Goal: Information Seeking & Learning: Check status

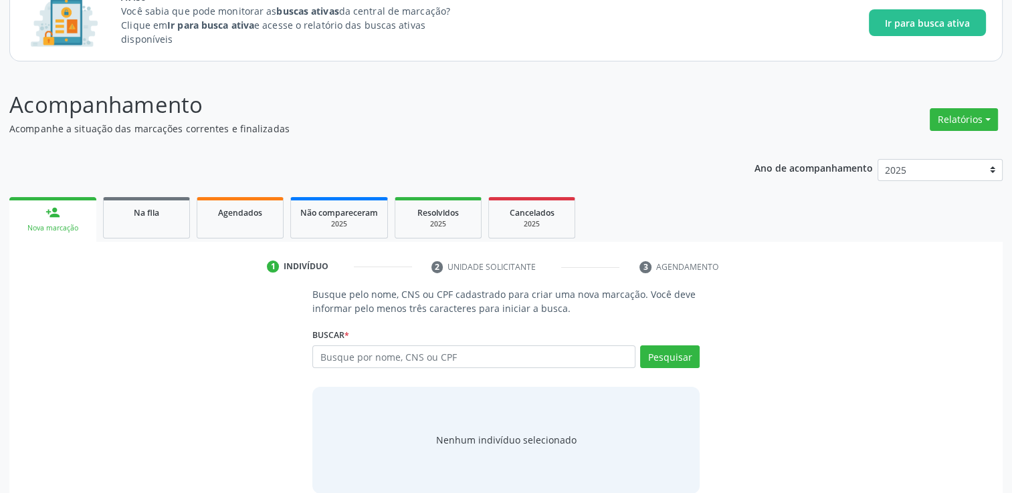
scroll to position [117, 0]
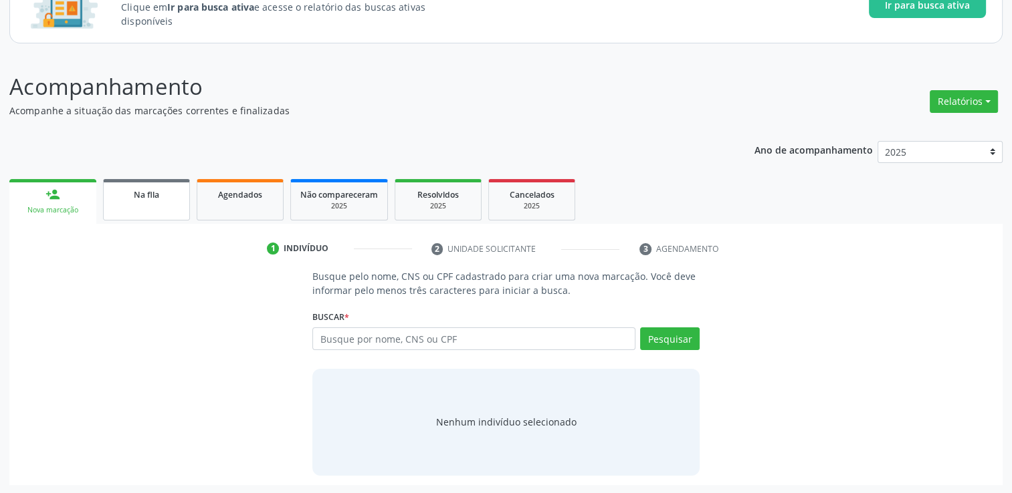
click at [127, 189] on div "Na fila" at bounding box center [146, 194] width 67 height 14
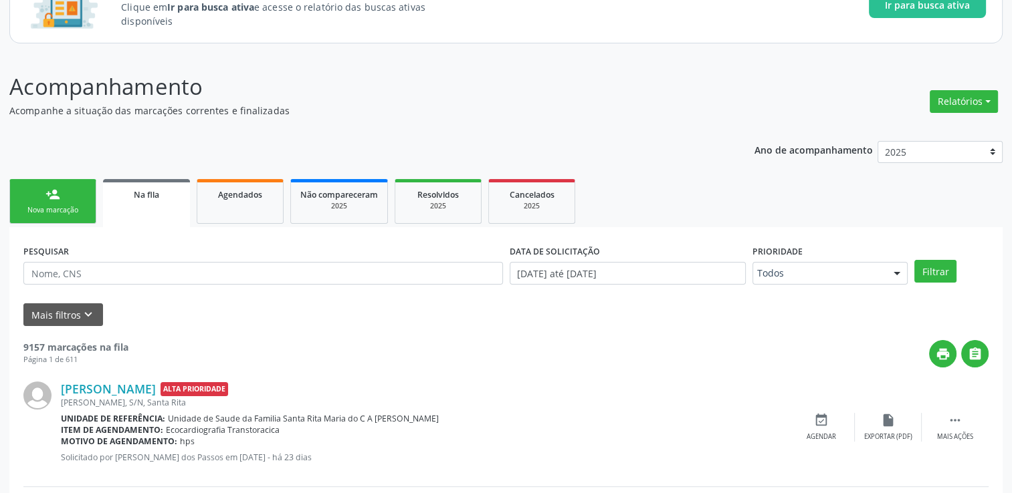
scroll to position [184, 0]
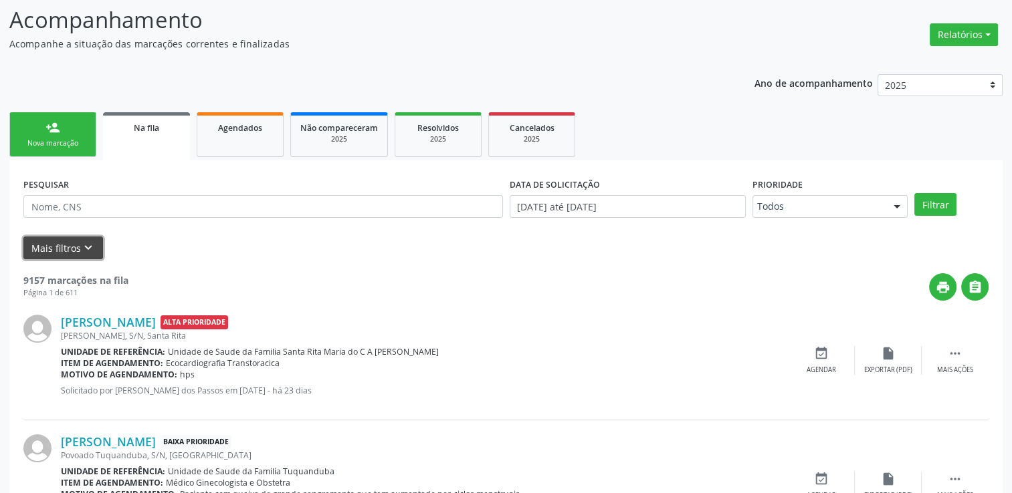
click at [81, 245] on icon "keyboard_arrow_down" at bounding box center [88, 248] width 15 height 15
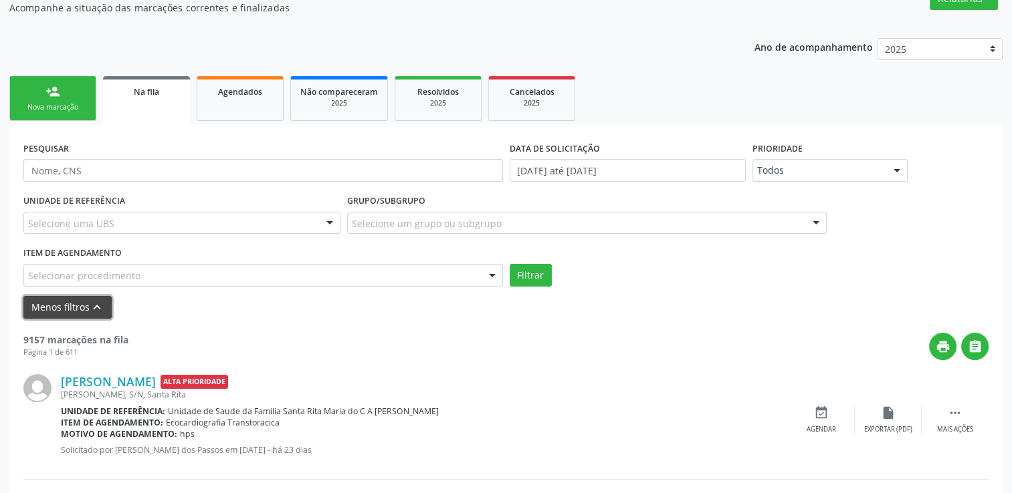
scroll to position [251, 0]
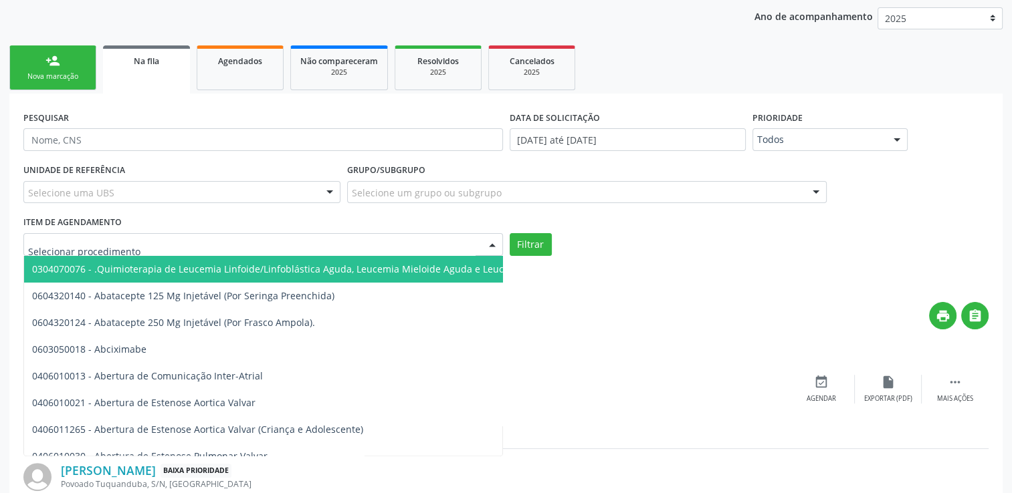
click at [230, 248] on div at bounding box center [262, 244] width 479 height 23
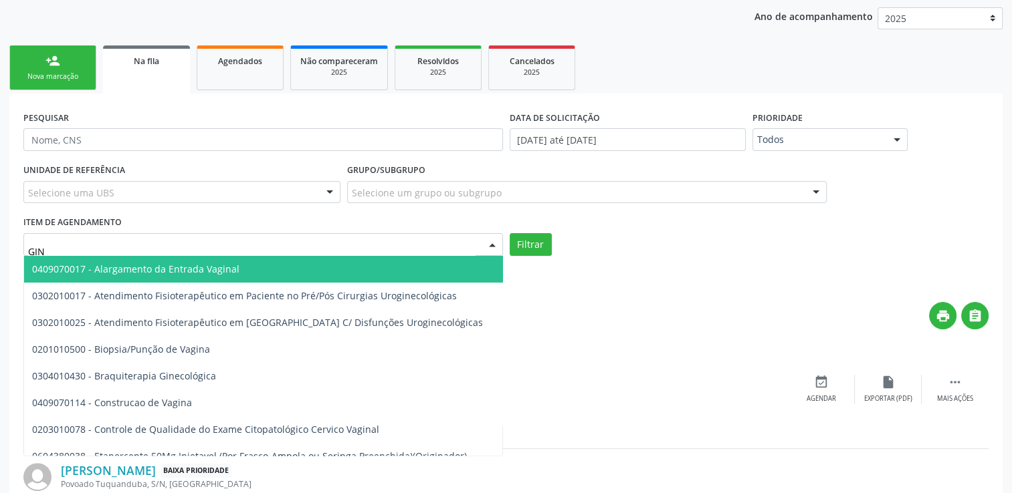
type input "GINE"
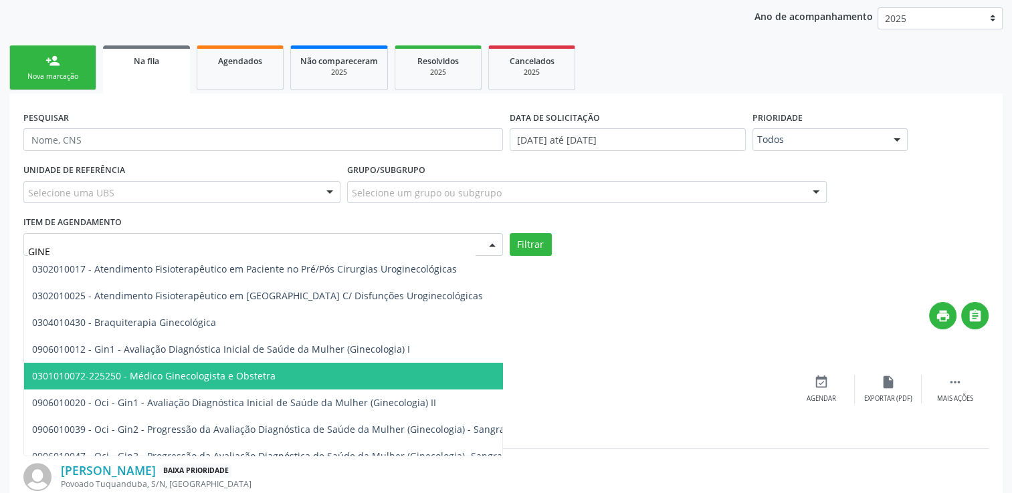
click at [274, 372] on span "0301010072-225250 - Médico Ginecologista e Obstetra" at bounding box center [403, 376] width 758 height 27
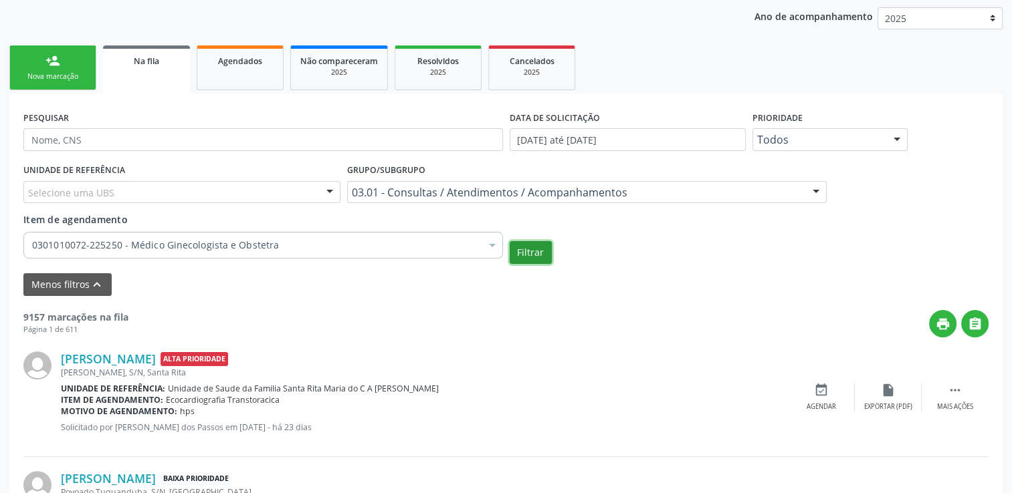
click at [513, 257] on button "Filtrar" at bounding box center [530, 252] width 42 height 23
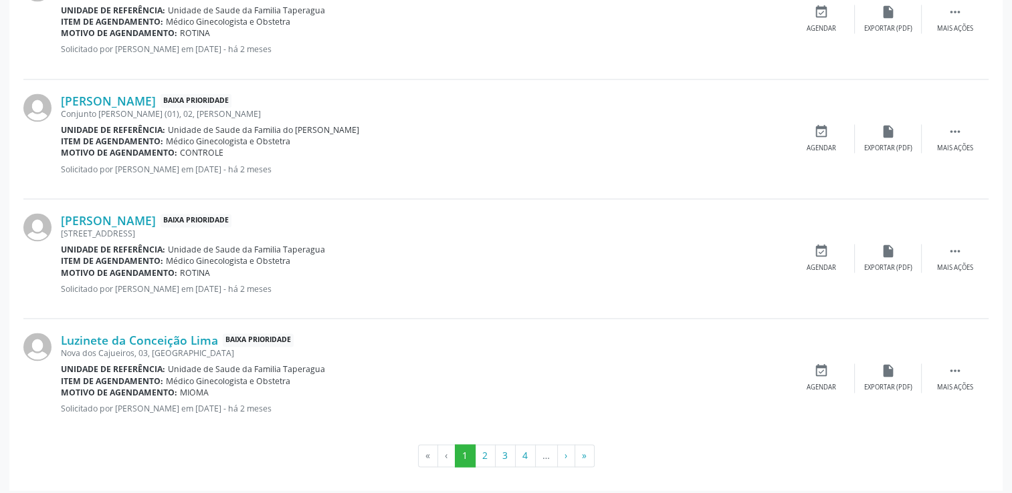
scroll to position [1984, 0]
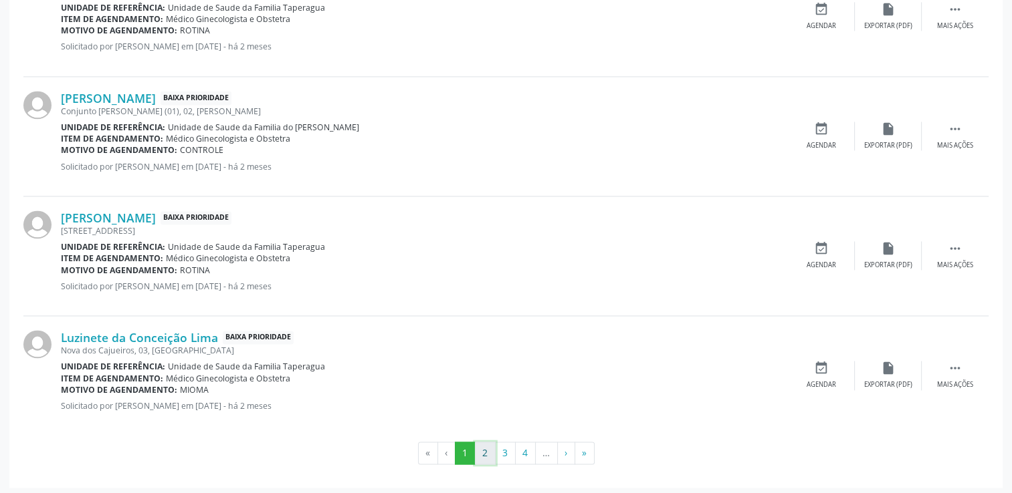
click at [489, 443] on button "2" at bounding box center [485, 453] width 21 height 23
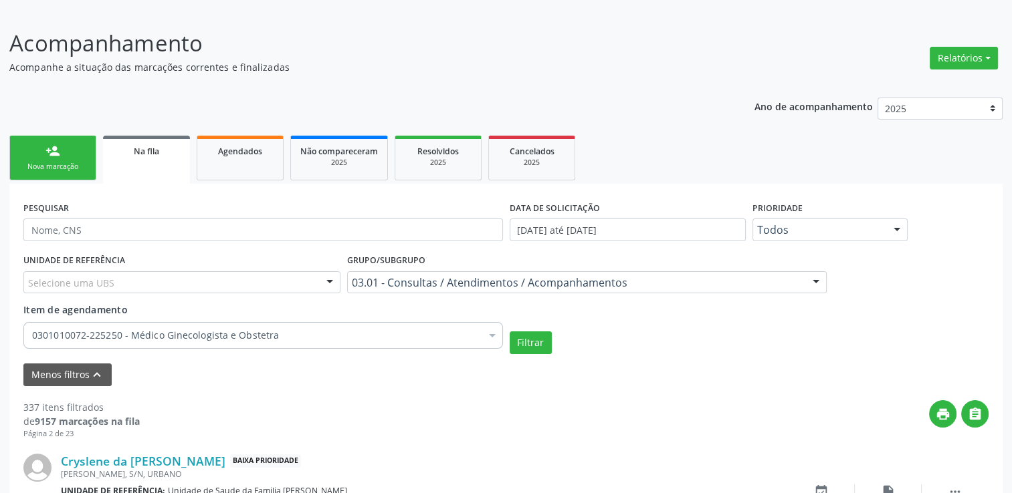
scroll to position [2007, 0]
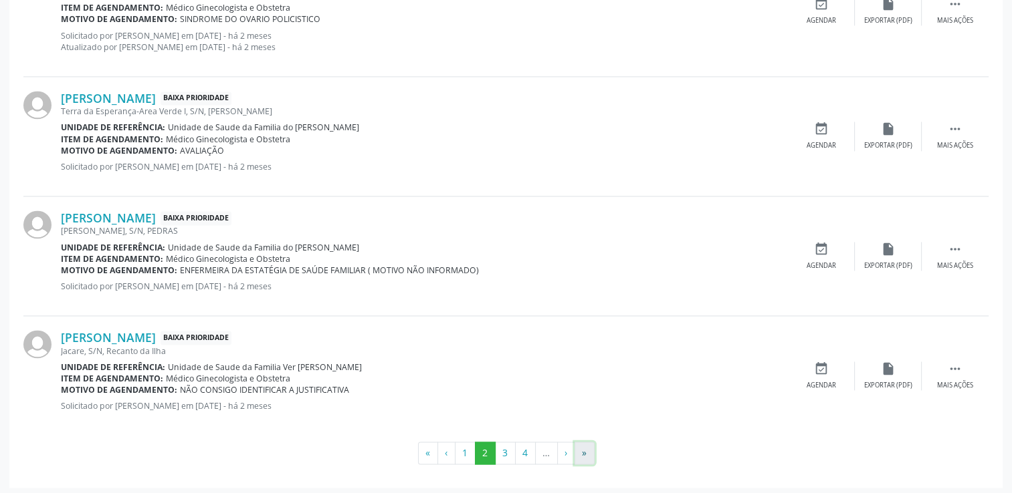
click at [587, 453] on button "»" at bounding box center [584, 453] width 20 height 23
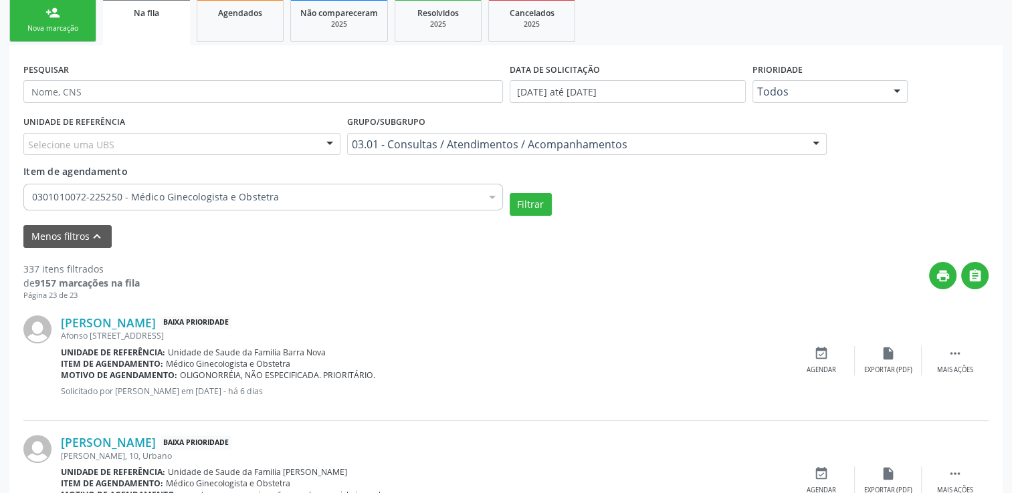
scroll to position [268, 0]
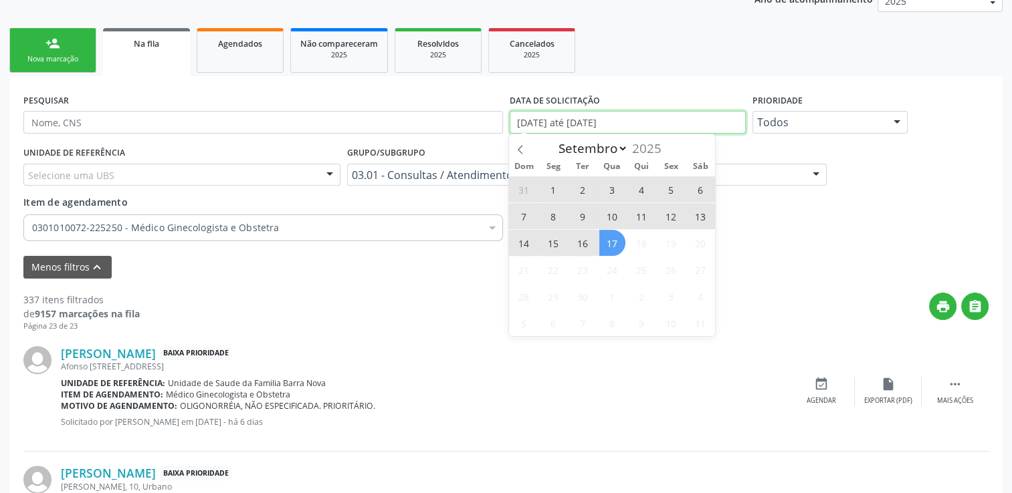
click at [561, 120] on input "[DATE] até [DATE]" at bounding box center [627, 122] width 236 height 23
click at [524, 148] on icon at bounding box center [519, 149] width 9 height 9
select select "7"
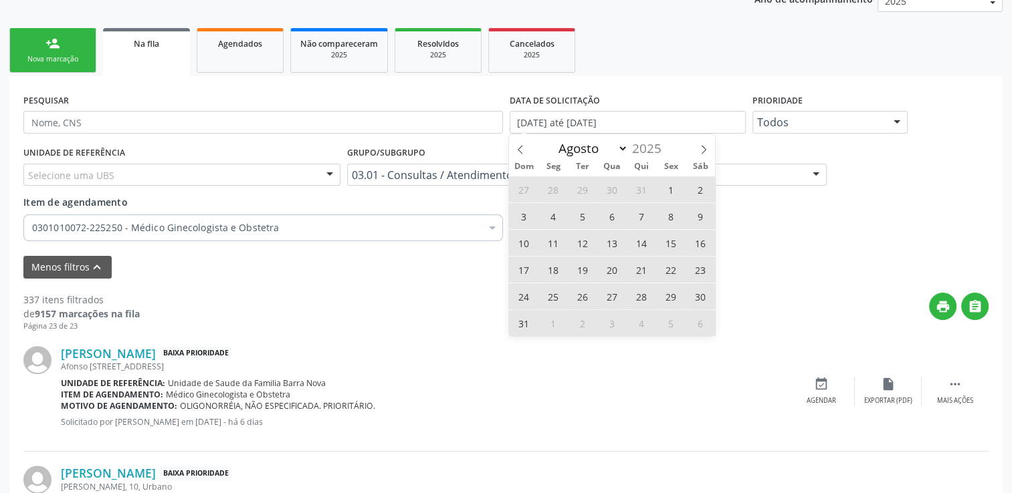
click at [676, 187] on span "1" at bounding box center [671, 190] width 26 height 26
type input "[DATE]"
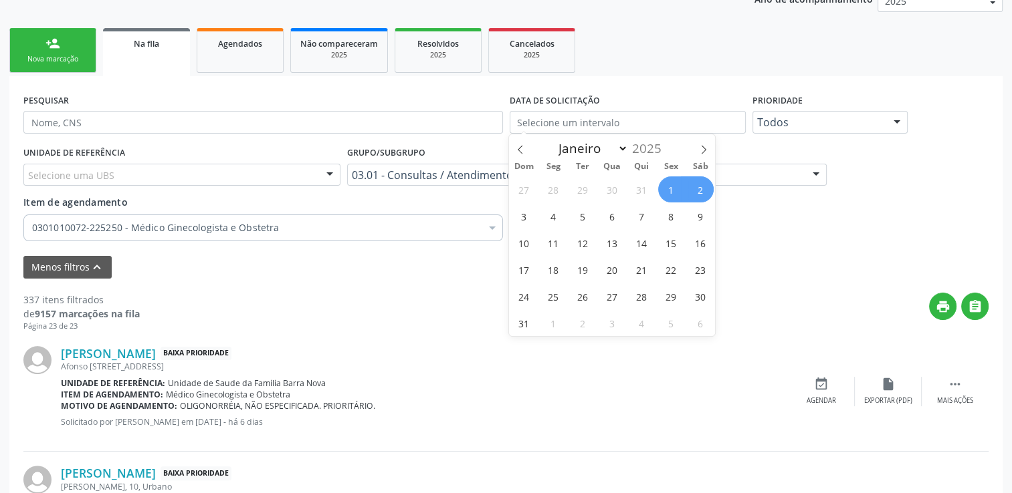
click at [737, 194] on div "Grupo/Subgrupo 03.01 - Consultas / Atendimentos / Acompanhamentos Todos os grup…" at bounding box center [587, 169] width 486 height 52
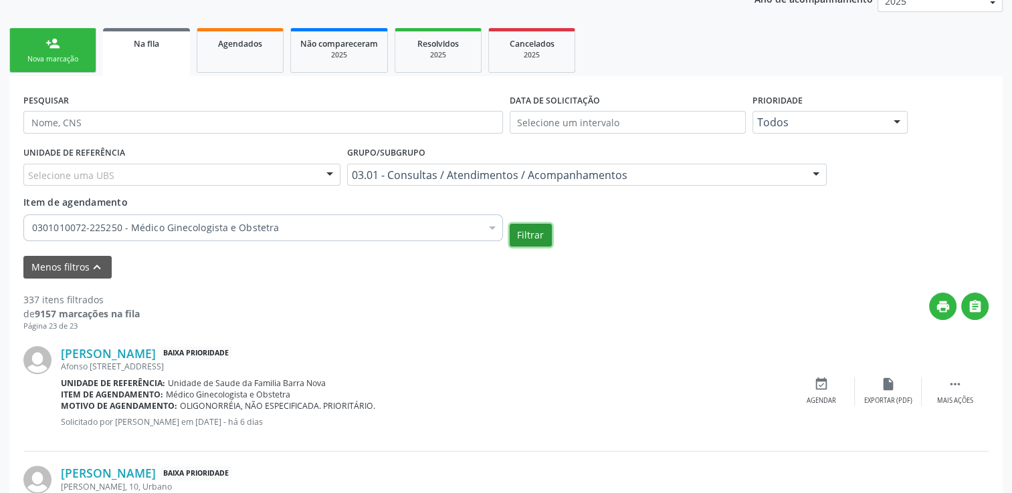
click at [532, 233] on button "Filtrar" at bounding box center [530, 235] width 42 height 23
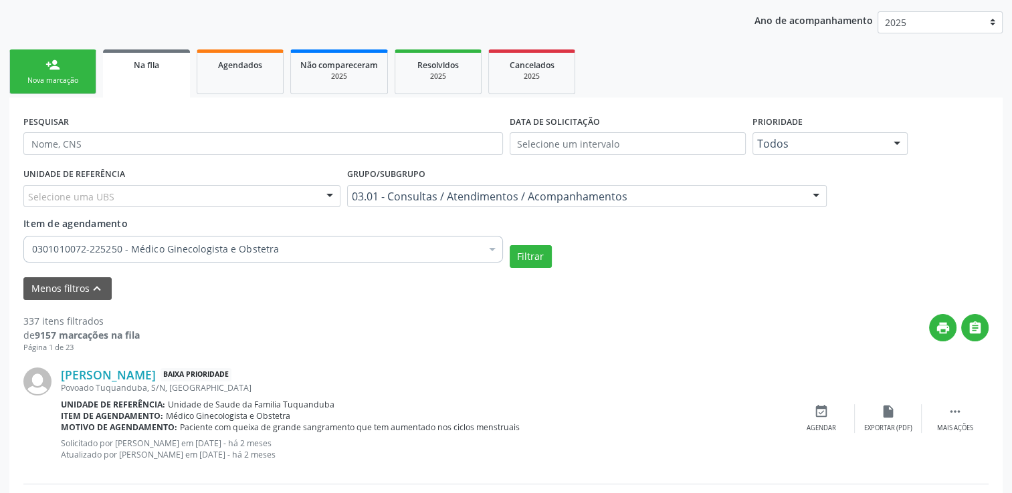
scroll to position [246, 0]
click at [681, 156] on div "DATA DE SOLICITAÇÃO" at bounding box center [627, 138] width 243 height 52
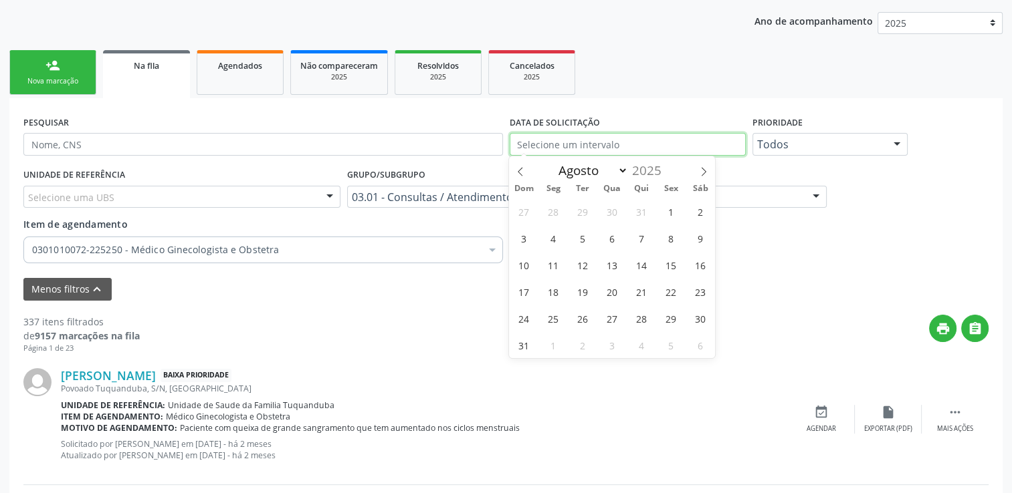
click at [684, 148] on input "text" at bounding box center [627, 144] width 236 height 23
click at [516, 167] on span at bounding box center [520, 167] width 23 height 23
select select "6"
click at [580, 219] on span "1" at bounding box center [583, 212] width 26 height 26
type input "[DATE]"
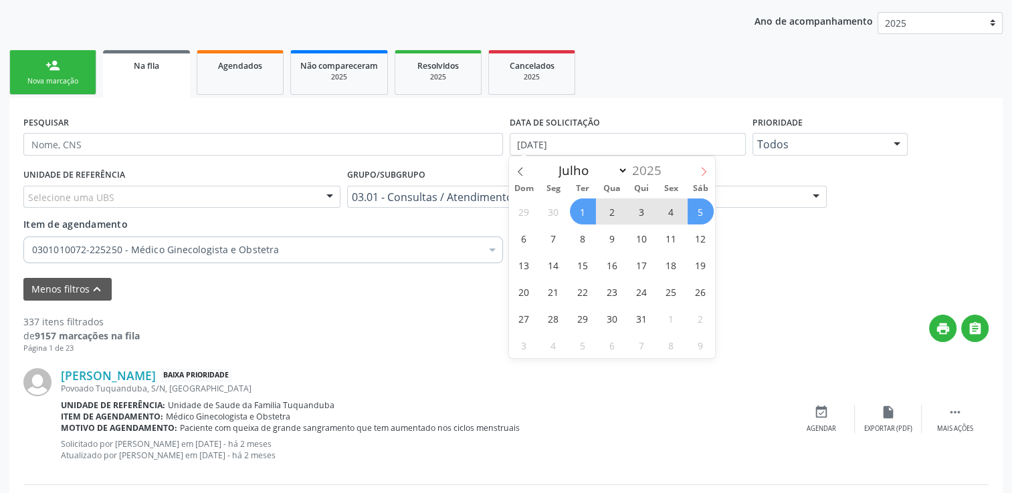
click at [703, 168] on icon at bounding box center [703, 171] width 9 height 9
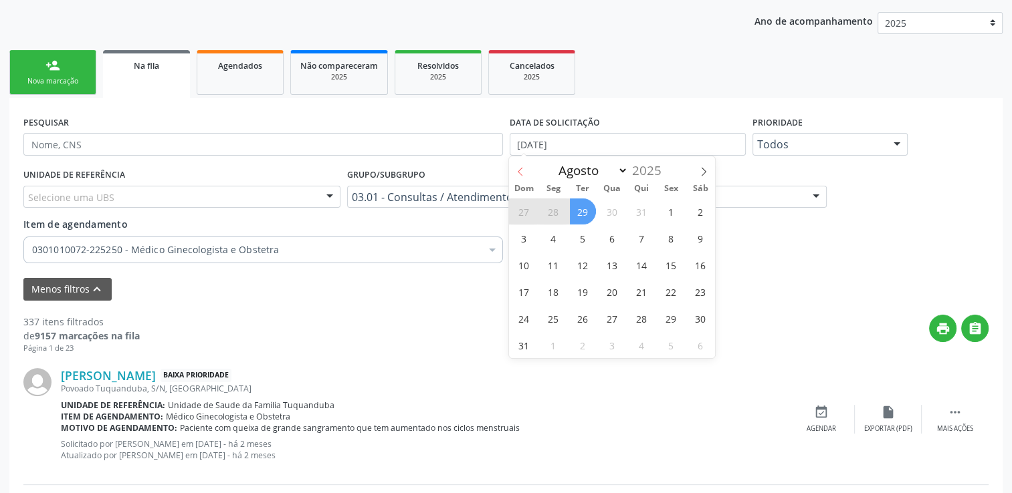
click at [519, 172] on icon at bounding box center [519, 171] width 9 height 9
select select "6"
click at [596, 213] on div "29 30 1 2 3 4 5 6 7 8 9 10 11 12 13 14 15 16 17 18 19 20 21 22 23 24 25 26 27 2…" at bounding box center [612, 278] width 206 height 160
click at [590, 212] on span "1" at bounding box center [583, 212] width 26 height 26
select select "6"
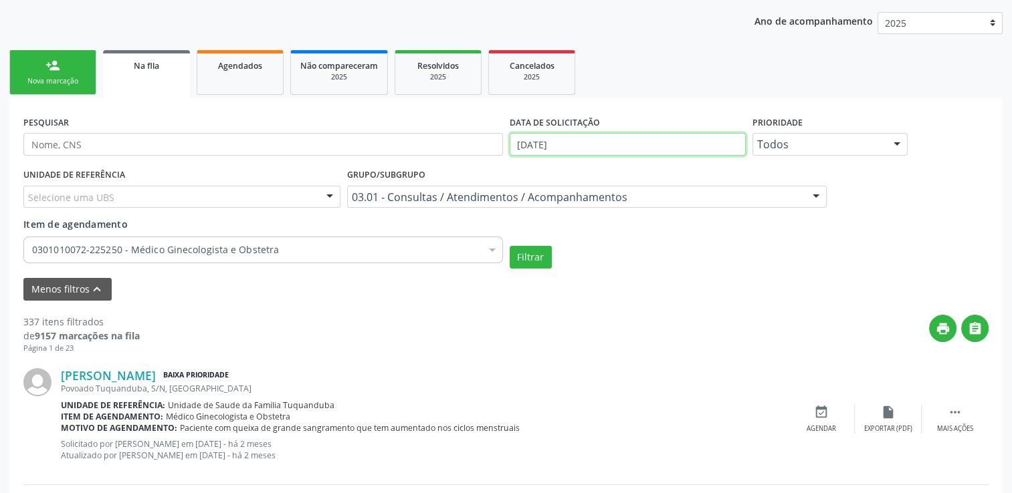
click at [690, 141] on input "[DATE]" at bounding box center [627, 144] width 236 height 23
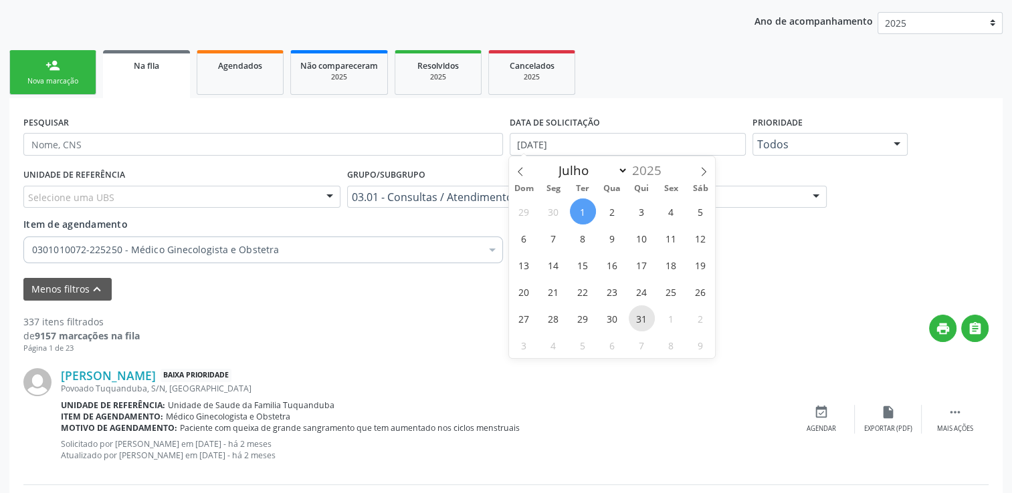
click at [639, 318] on span "31" at bounding box center [641, 319] width 26 height 26
type input "[DATE]"
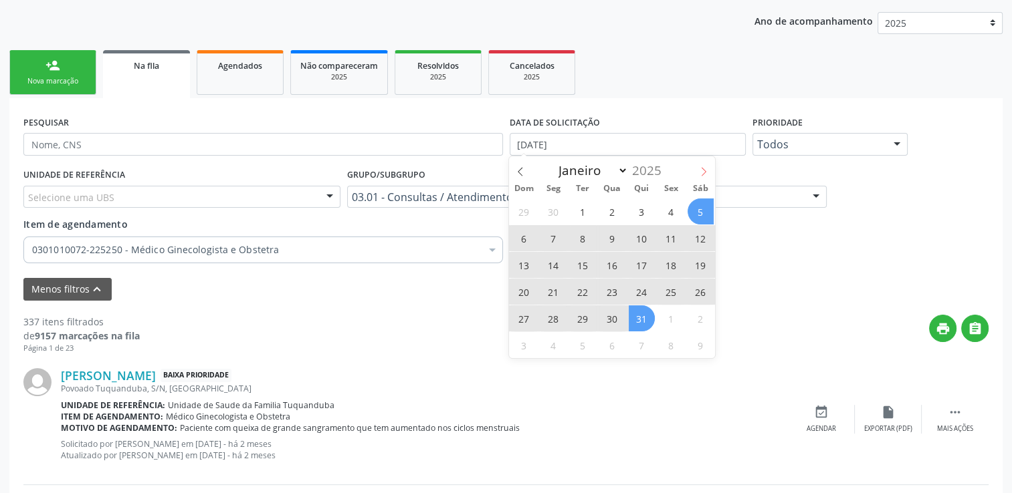
click at [711, 166] on span at bounding box center [703, 167] width 23 height 23
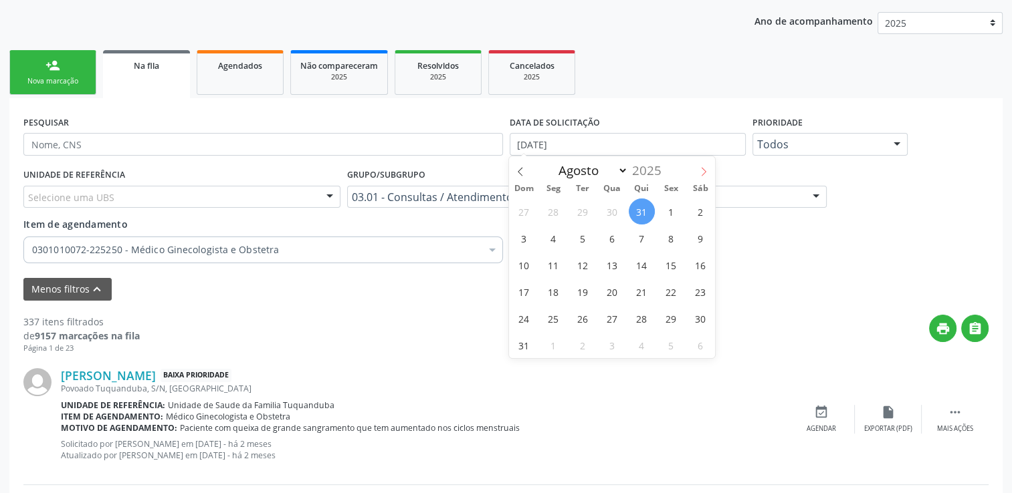
click at [711, 166] on span at bounding box center [703, 167] width 23 height 23
select select "8"
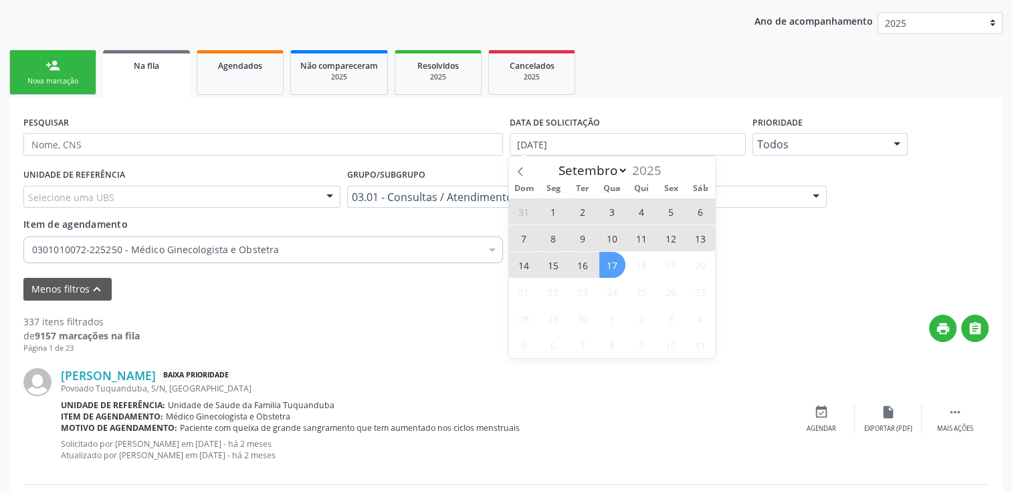
click at [612, 262] on span "17" at bounding box center [612, 265] width 26 height 26
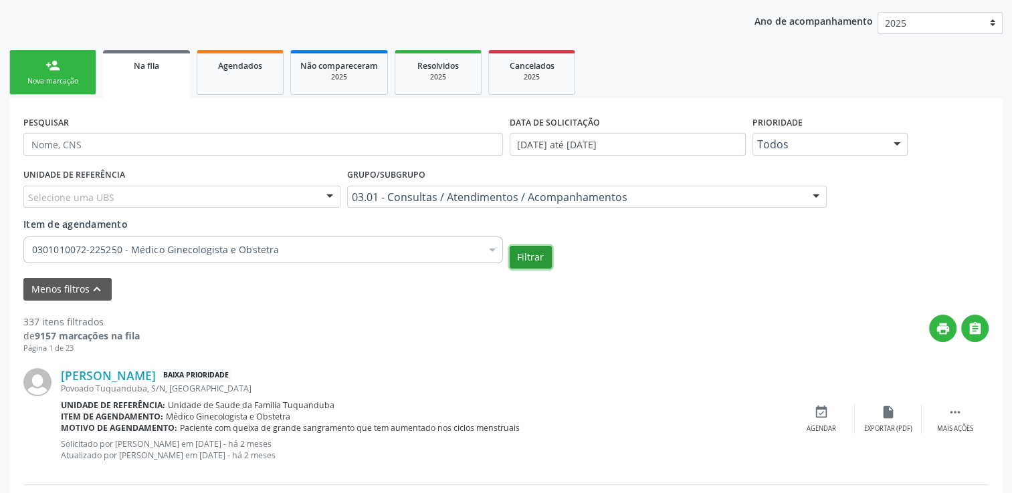
click at [525, 248] on button "Filtrar" at bounding box center [530, 257] width 42 height 23
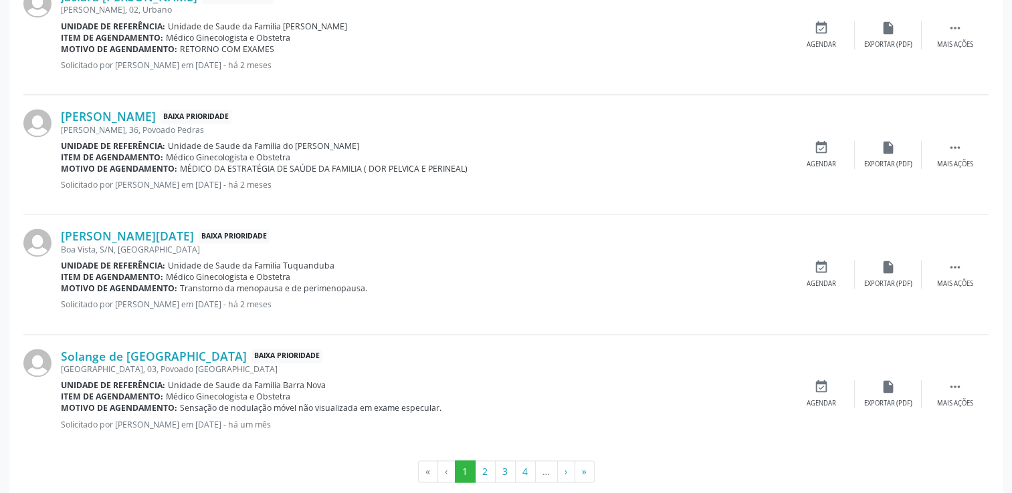
scroll to position [1961, 0]
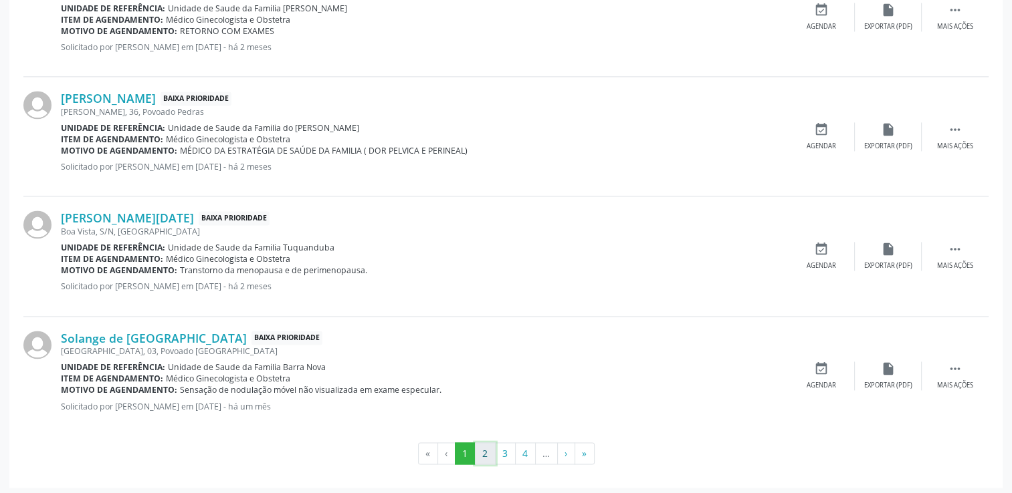
click at [485, 457] on button "2" at bounding box center [485, 454] width 21 height 23
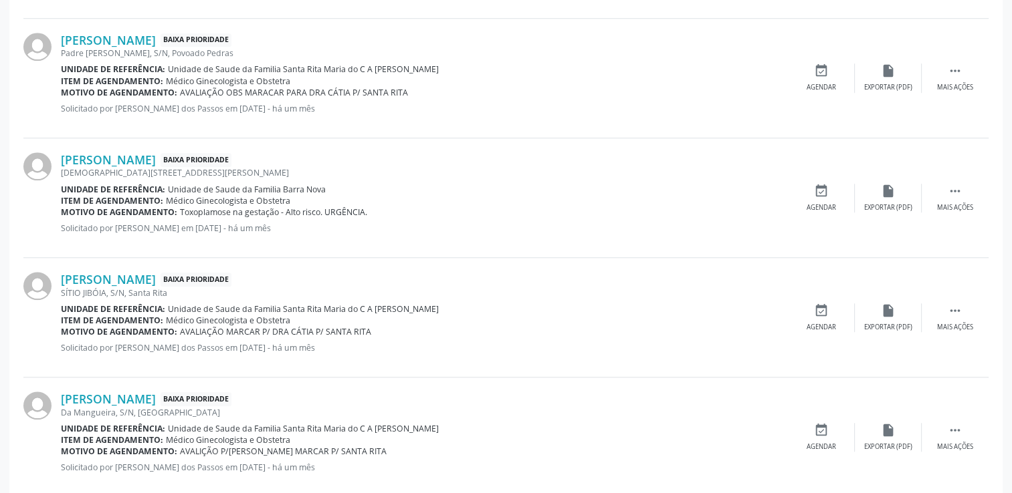
scroll to position [1203, 0]
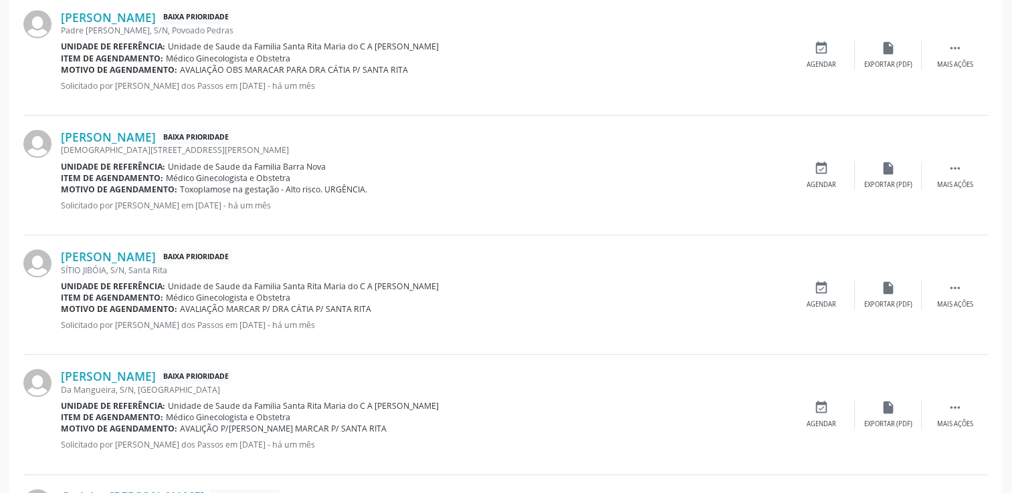
drag, startPoint x: 176, startPoint y: 186, endPoint x: 378, endPoint y: 184, distance: 202.6
click at [378, 184] on div "Motivo de agendamento: Toxoplamose na gestação - Alto risco. URGÊNCIA." at bounding box center [424, 189] width 727 height 11
click at [954, 170] on icon "" at bounding box center [954, 168] width 15 height 15
click at [695, 162] on div "insert_drive_file Exportar (PDF)" at bounding box center [687, 175] width 67 height 29
drag, startPoint x: 59, startPoint y: 140, endPoint x: 214, endPoint y: 130, distance: 155.4
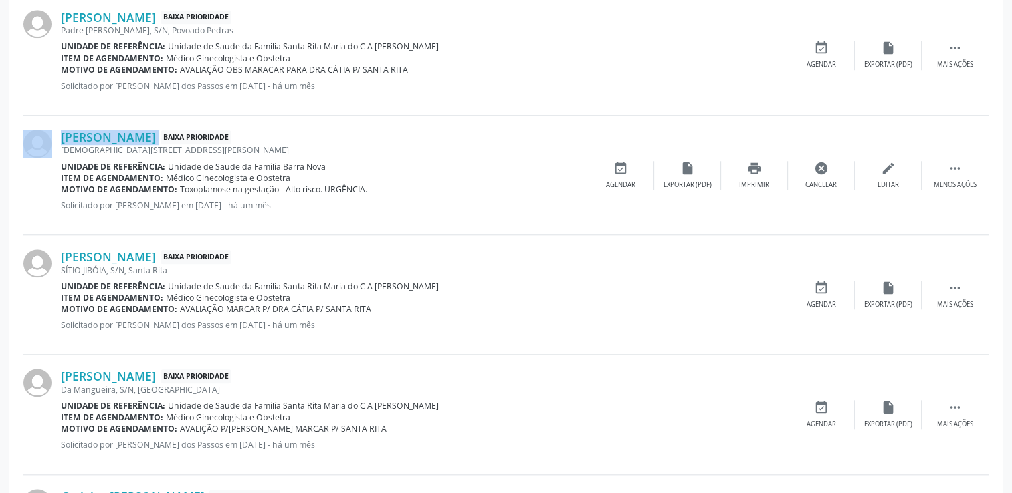
click at [214, 130] on div "[PERSON_NAME] Baixa Prioridade [STREET_ADDRESS][PERSON_NAME] Unidade de referên…" at bounding box center [505, 176] width 965 height 120
copy div "[PERSON_NAME]"
click at [422, 249] on div "[PERSON_NAME] Baixa Prioridade" at bounding box center [424, 256] width 727 height 15
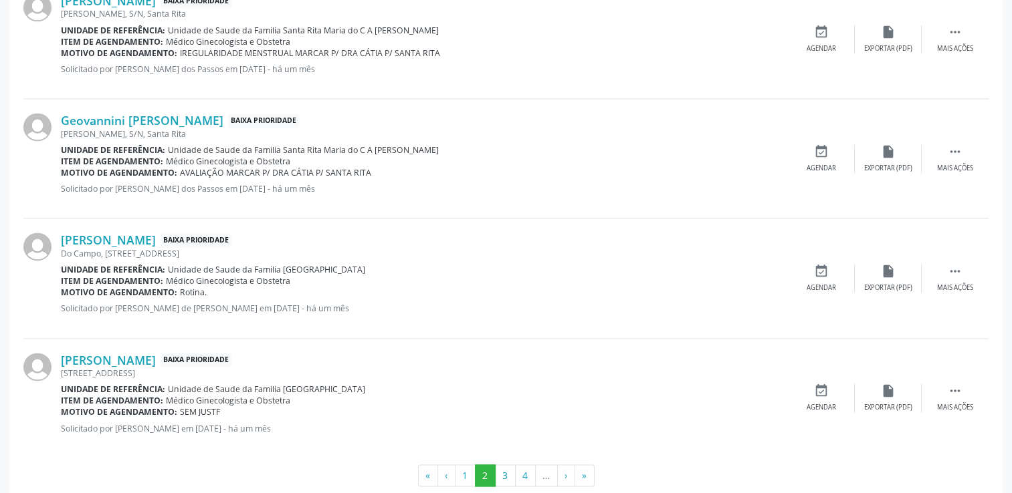
scroll to position [1961, 0]
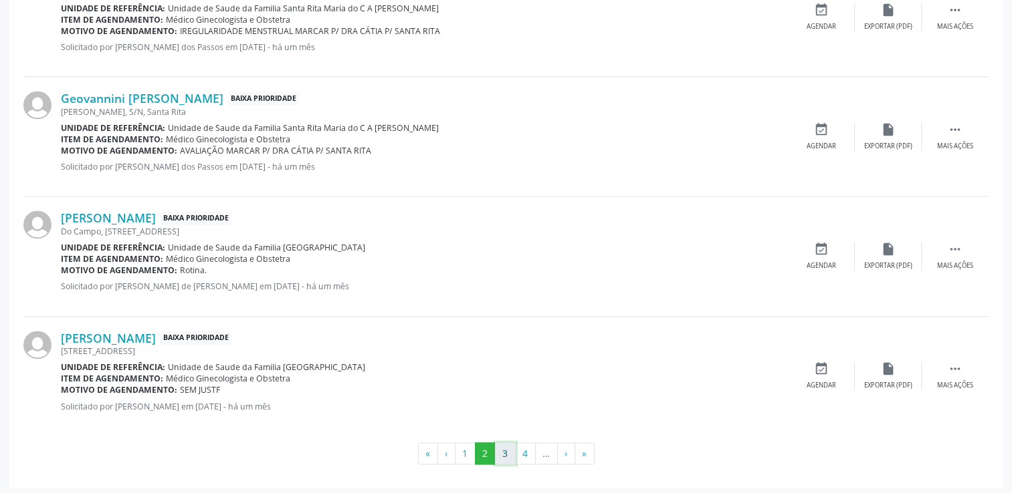
click at [499, 449] on button "3" at bounding box center [505, 454] width 21 height 23
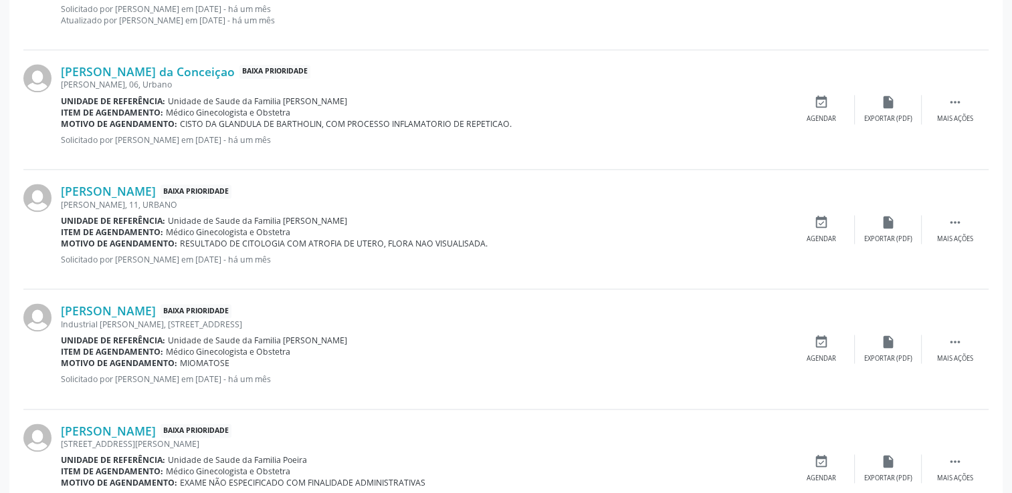
scroll to position [1972, 0]
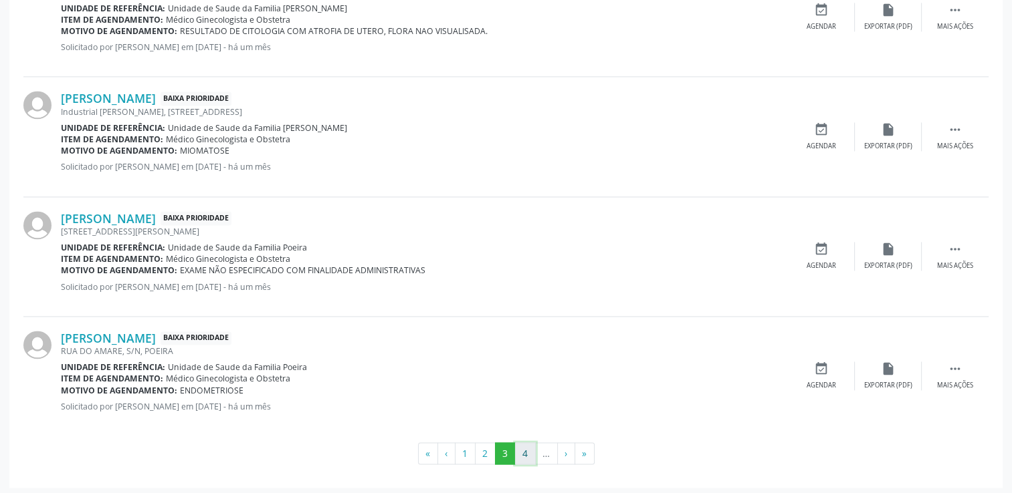
click at [523, 446] on button "4" at bounding box center [525, 454] width 21 height 23
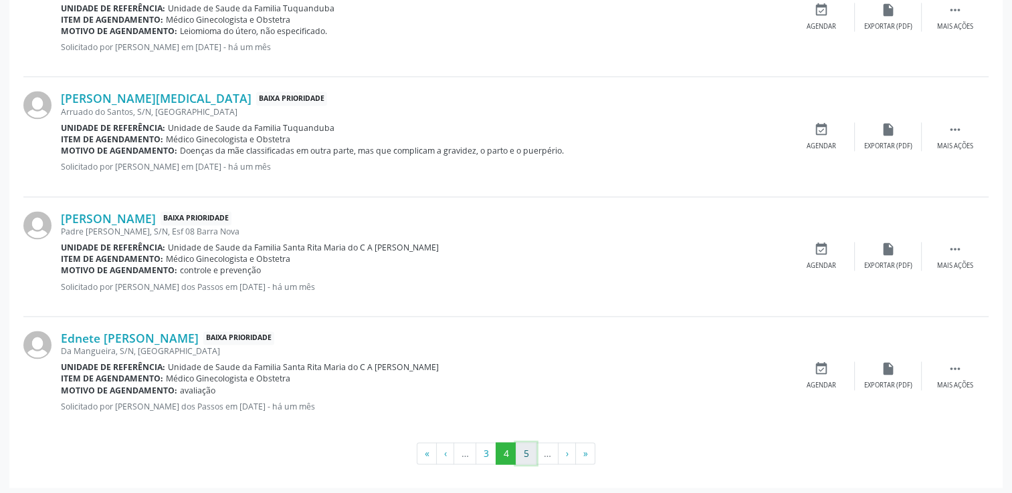
click at [525, 457] on button "5" at bounding box center [525, 454] width 21 height 23
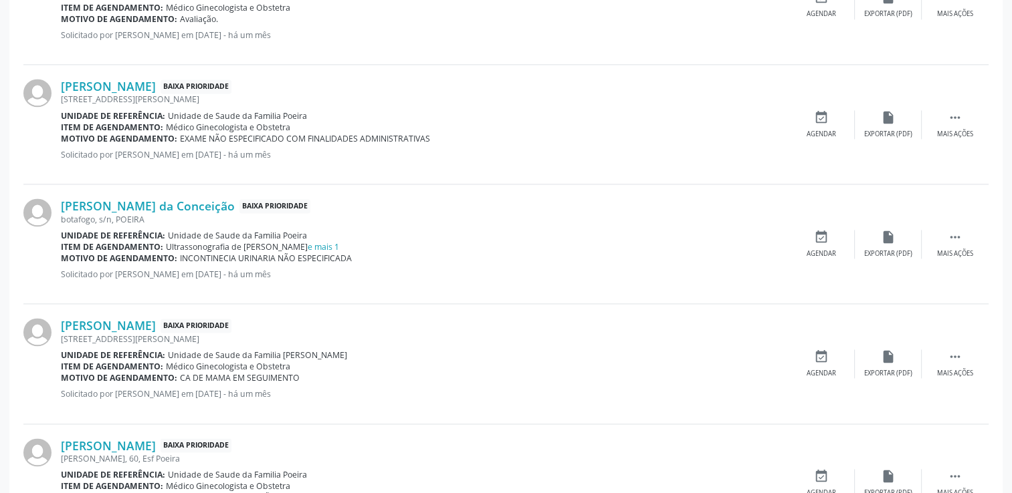
scroll to position [1961, 0]
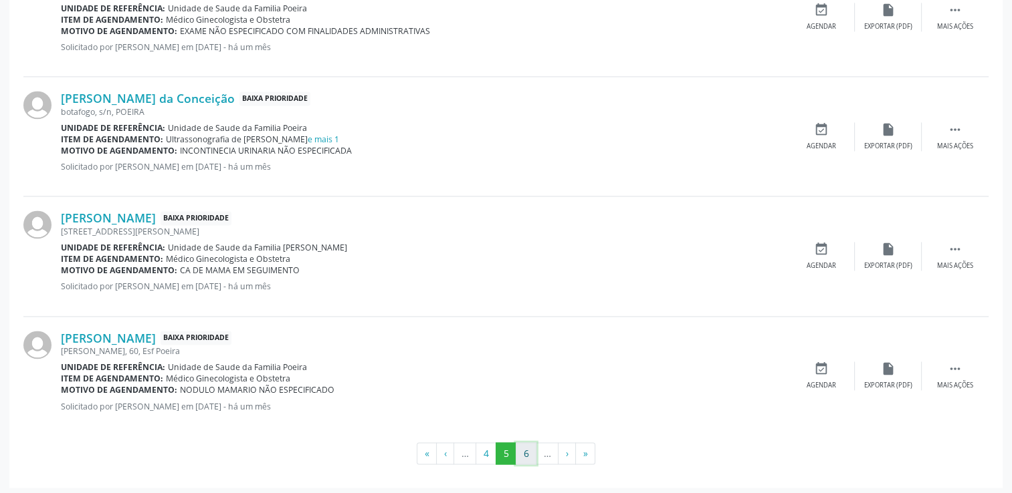
click at [519, 459] on button "6" at bounding box center [525, 454] width 21 height 23
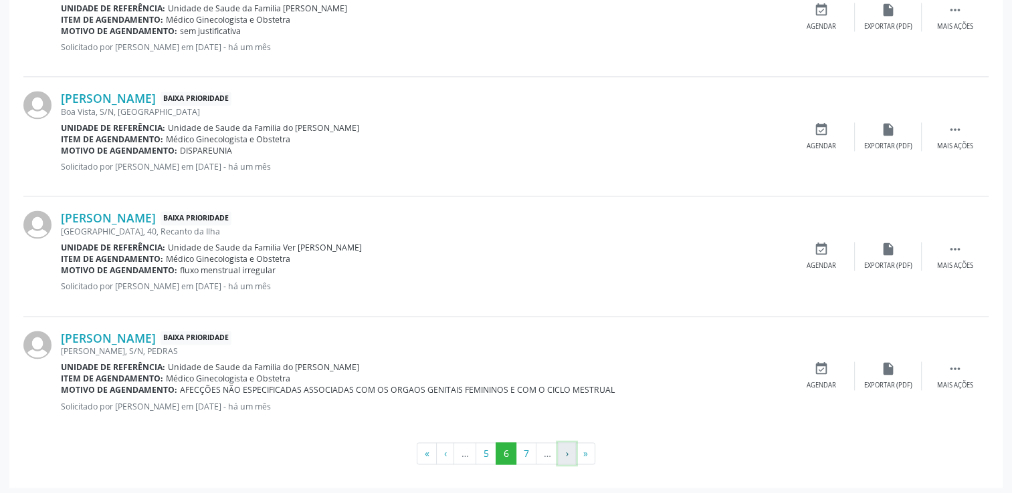
click at [566, 447] on button "›" at bounding box center [567, 454] width 18 height 23
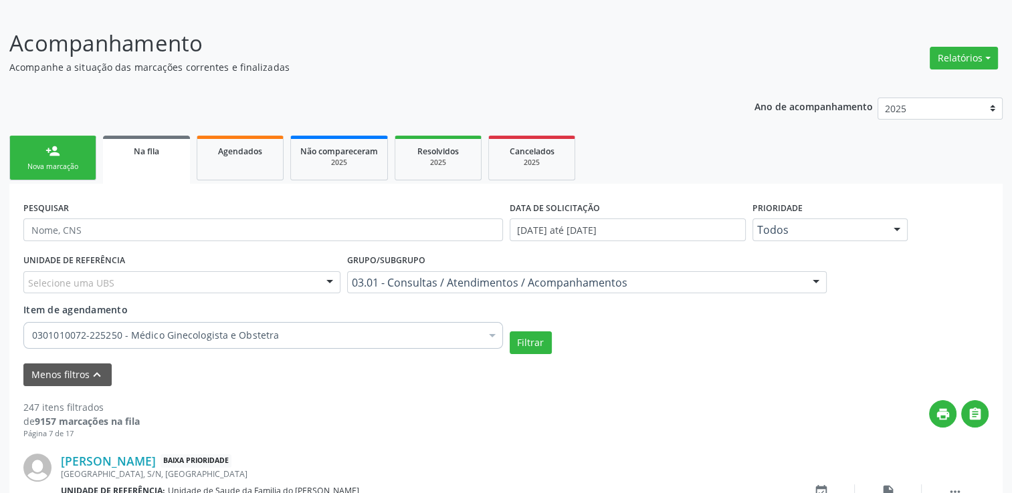
scroll to position [1984, 0]
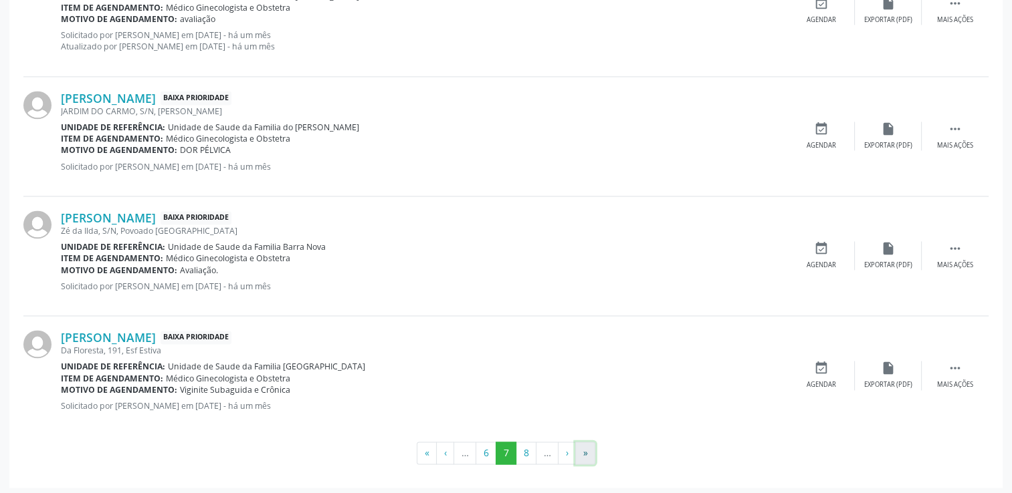
click at [586, 443] on button "»" at bounding box center [585, 453] width 20 height 23
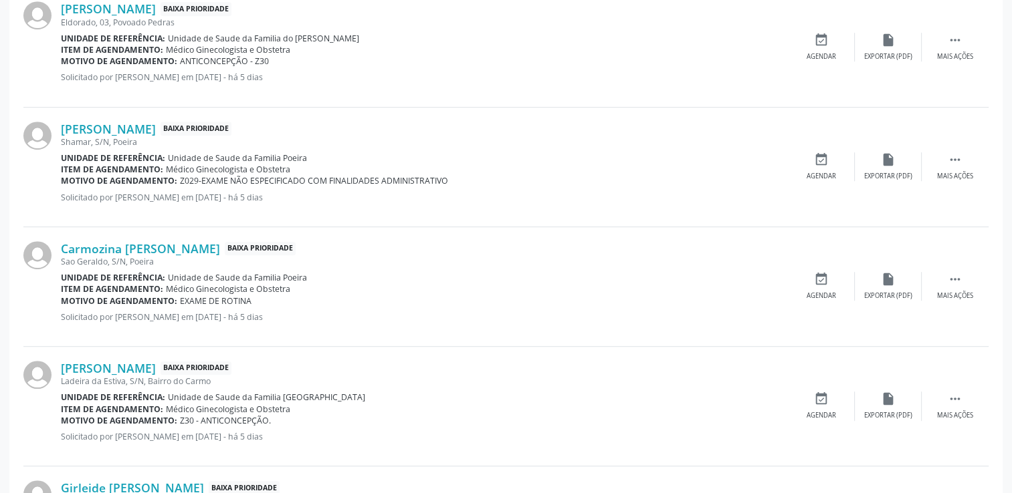
scroll to position [1004, 0]
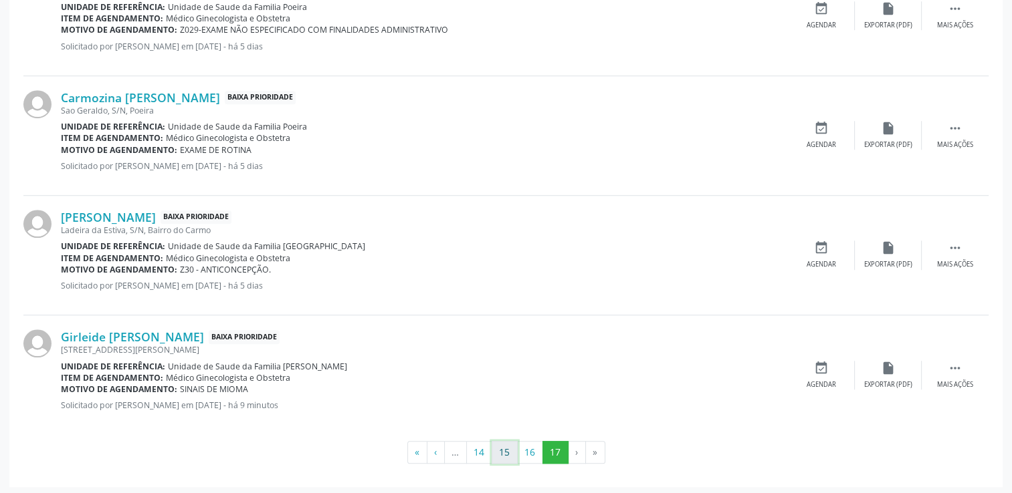
click at [505, 443] on button "15" at bounding box center [504, 452] width 26 height 23
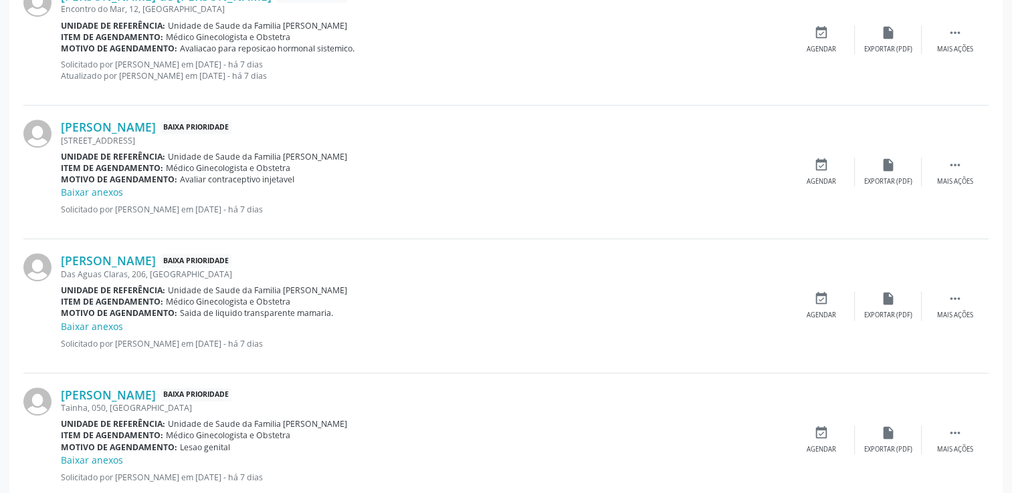
scroll to position [620, 0]
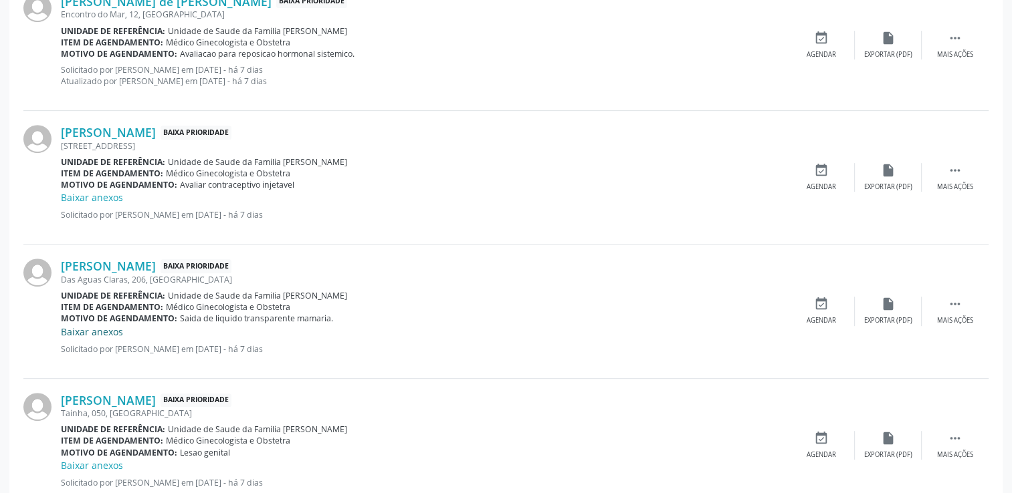
click at [114, 328] on link "Baixar anexos" at bounding box center [92, 332] width 62 height 13
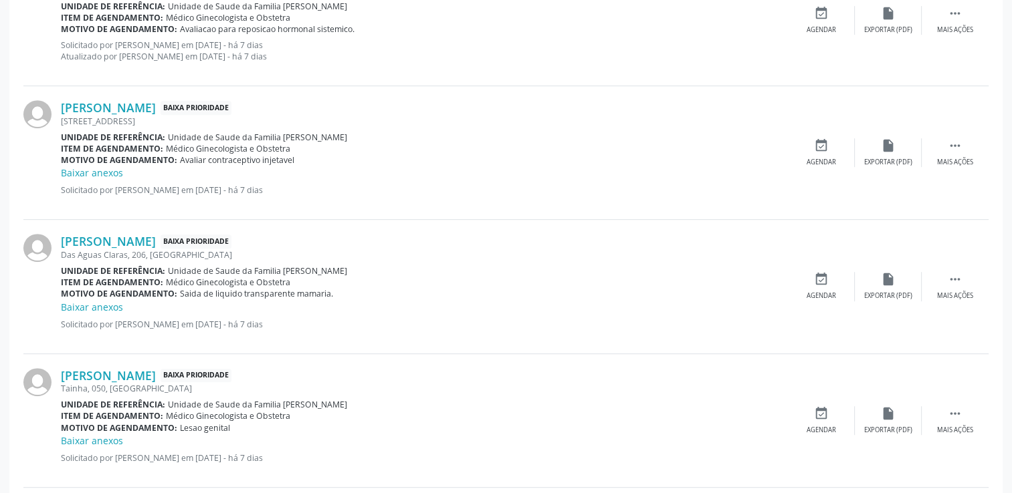
scroll to position [669, 0]
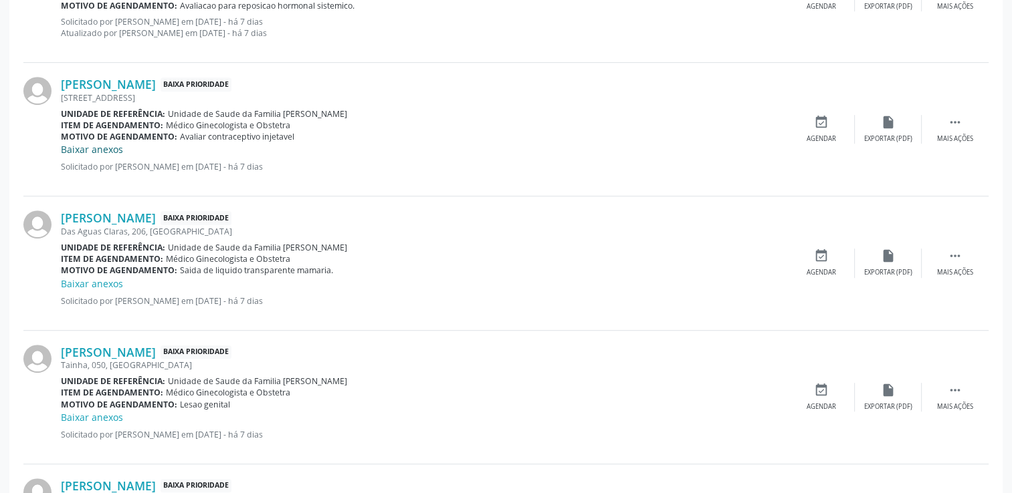
click at [117, 152] on link "Baixar anexos" at bounding box center [92, 149] width 62 height 13
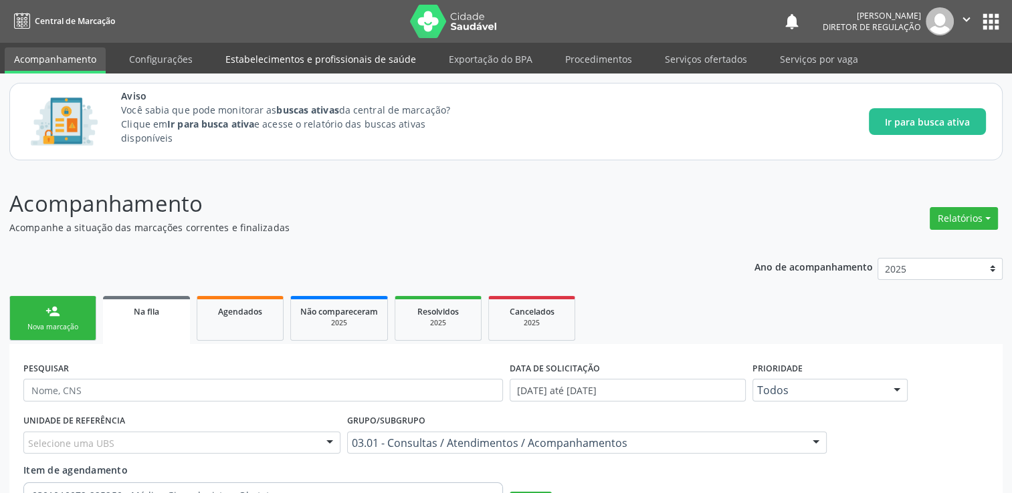
click at [372, 55] on link "Estabelecimentos e profissionais de saúde" at bounding box center [320, 58] width 209 height 23
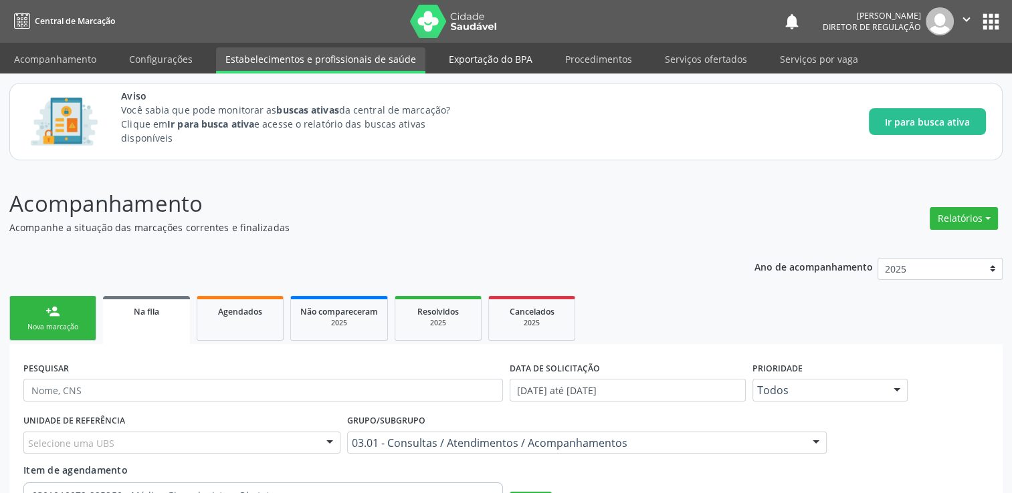
click at [466, 63] on link "Exportação do BPA" at bounding box center [490, 58] width 102 height 23
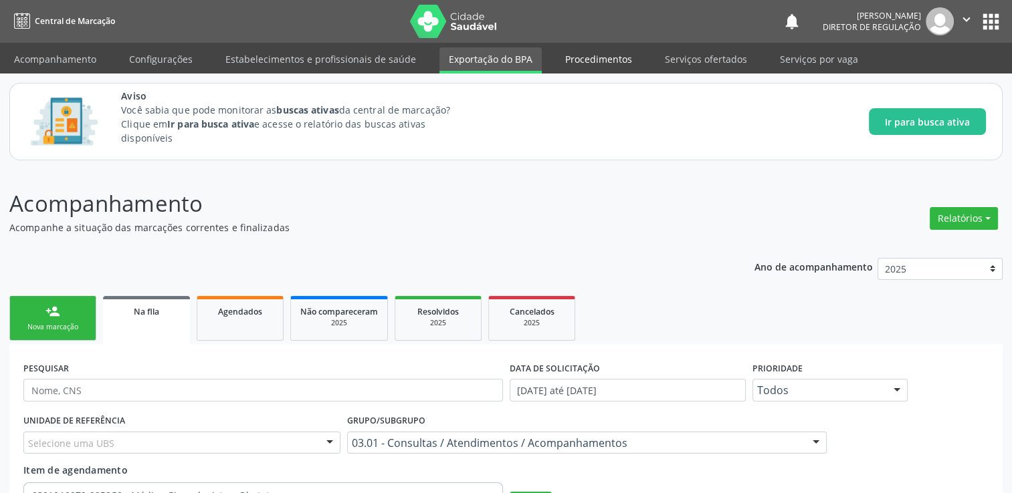
click at [614, 60] on link "Procedimentos" at bounding box center [599, 58] width 86 height 23
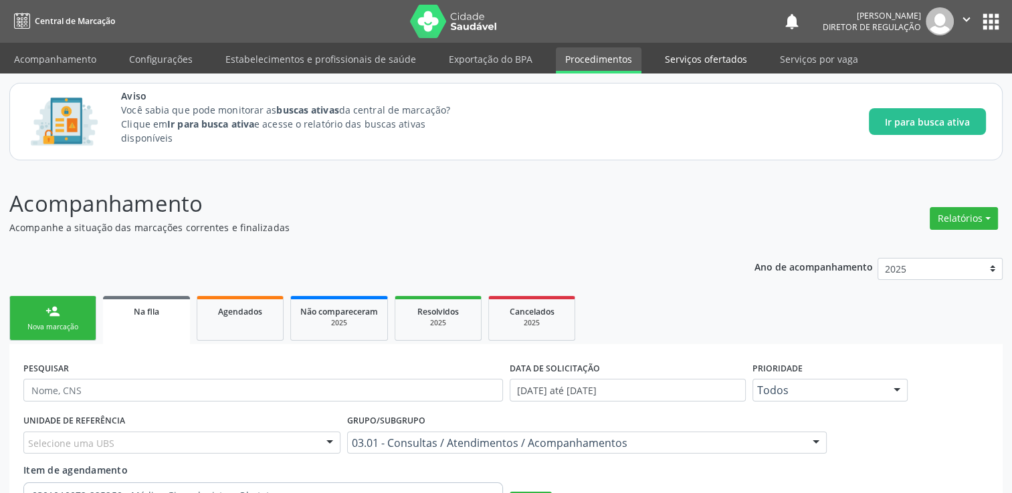
click at [677, 70] on link "Serviços ofertados" at bounding box center [705, 58] width 101 height 23
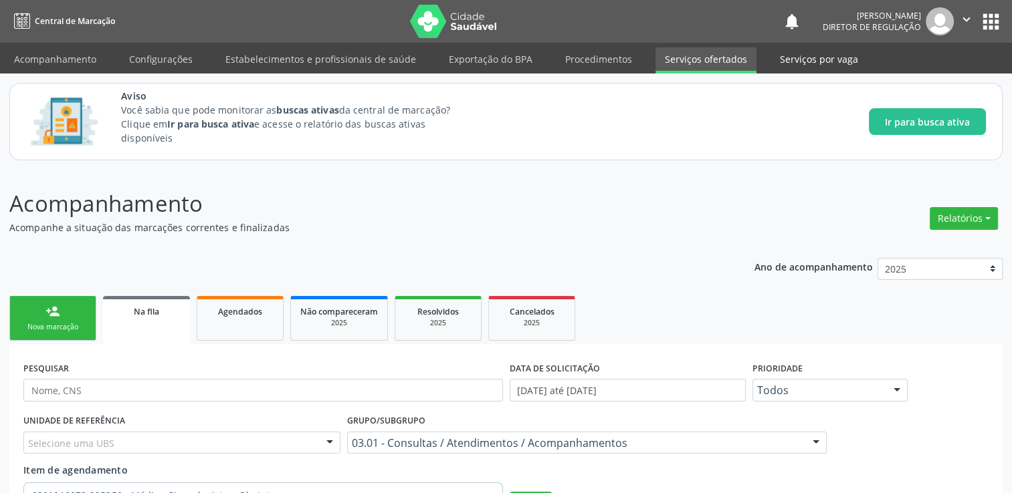
click at [770, 59] on link "Serviços por vaga" at bounding box center [818, 58] width 97 height 23
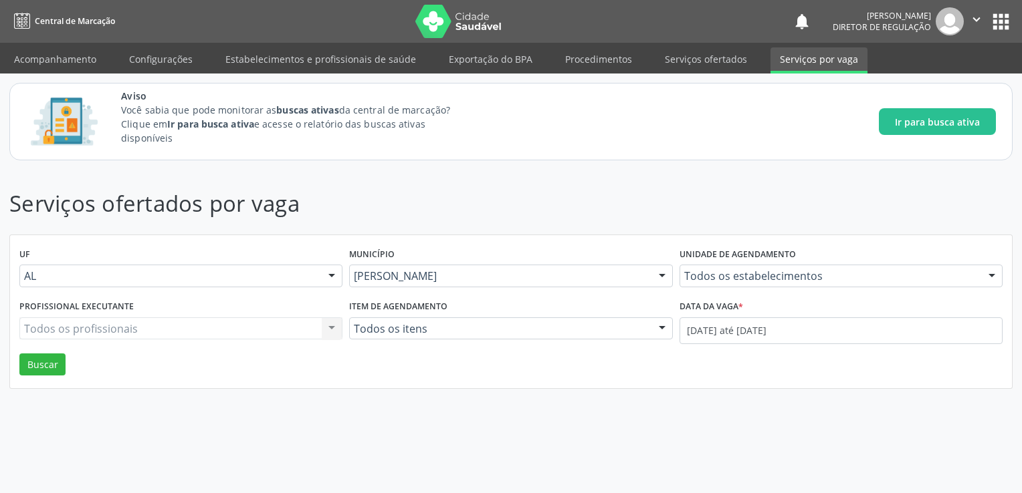
click at [35, 36] on nav "Central de Marcação notifications [PERSON_NAME] Diretor de regulação  Configur…" at bounding box center [511, 21] width 1022 height 43
click at [35, 25] on span "Central de Marcação" at bounding box center [75, 20] width 80 height 11
